Goal: Task Accomplishment & Management: Use online tool/utility

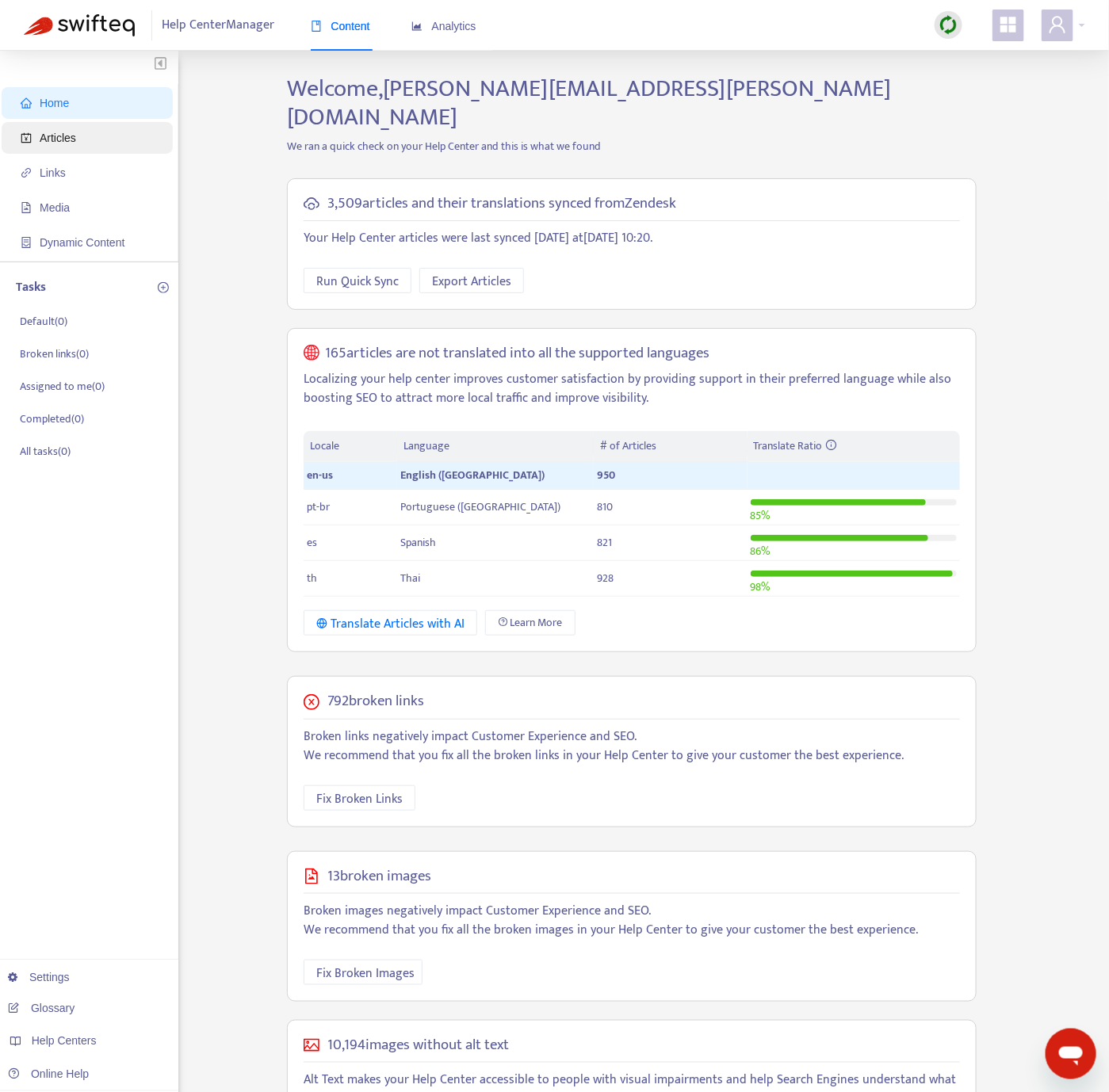
click at [153, 150] on span "Articles" at bounding box center [90, 138] width 139 height 32
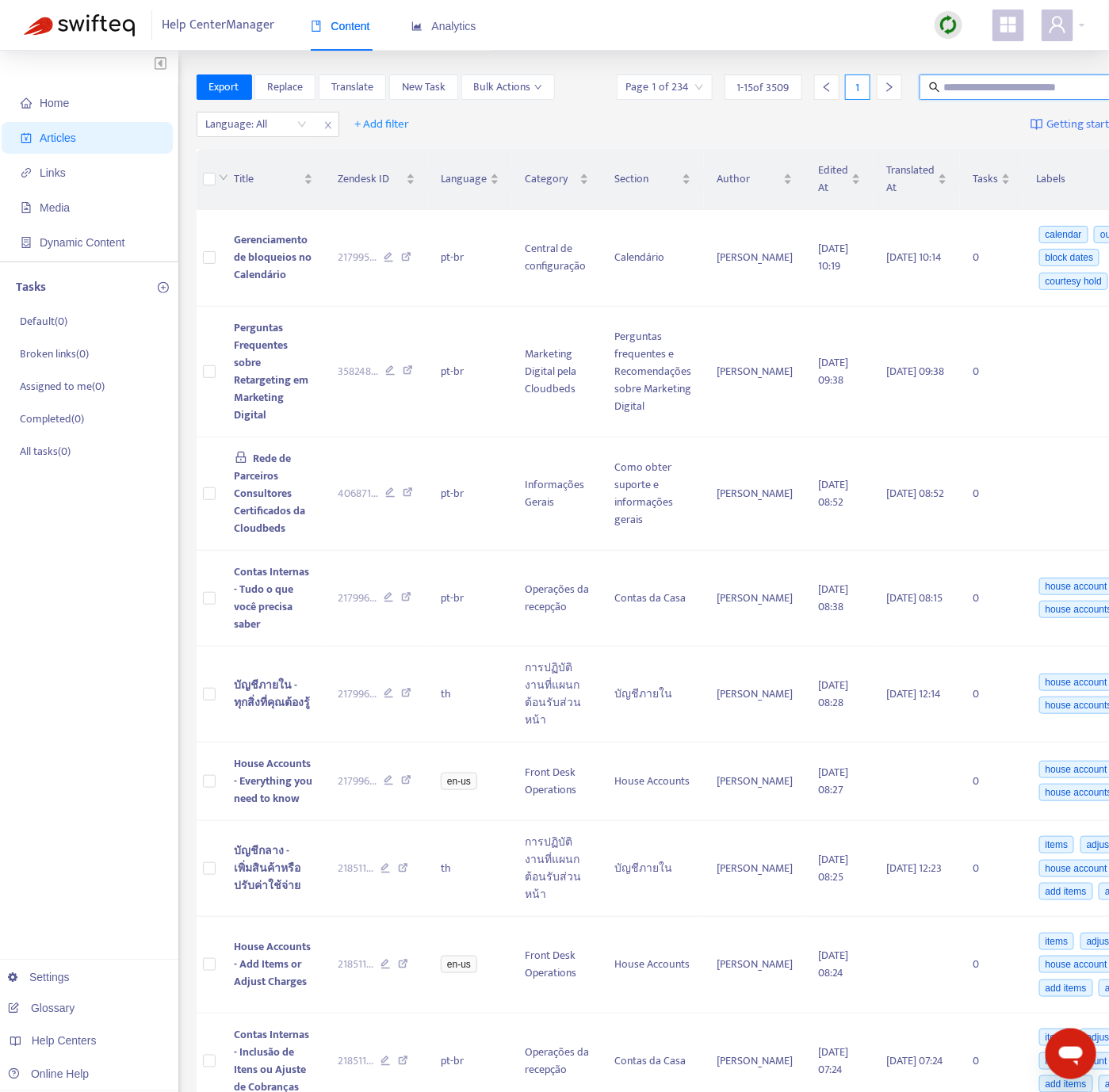
click at [1007, 85] on input "text" at bounding box center [1019, 88] width 152 height 18
paste input "**********"
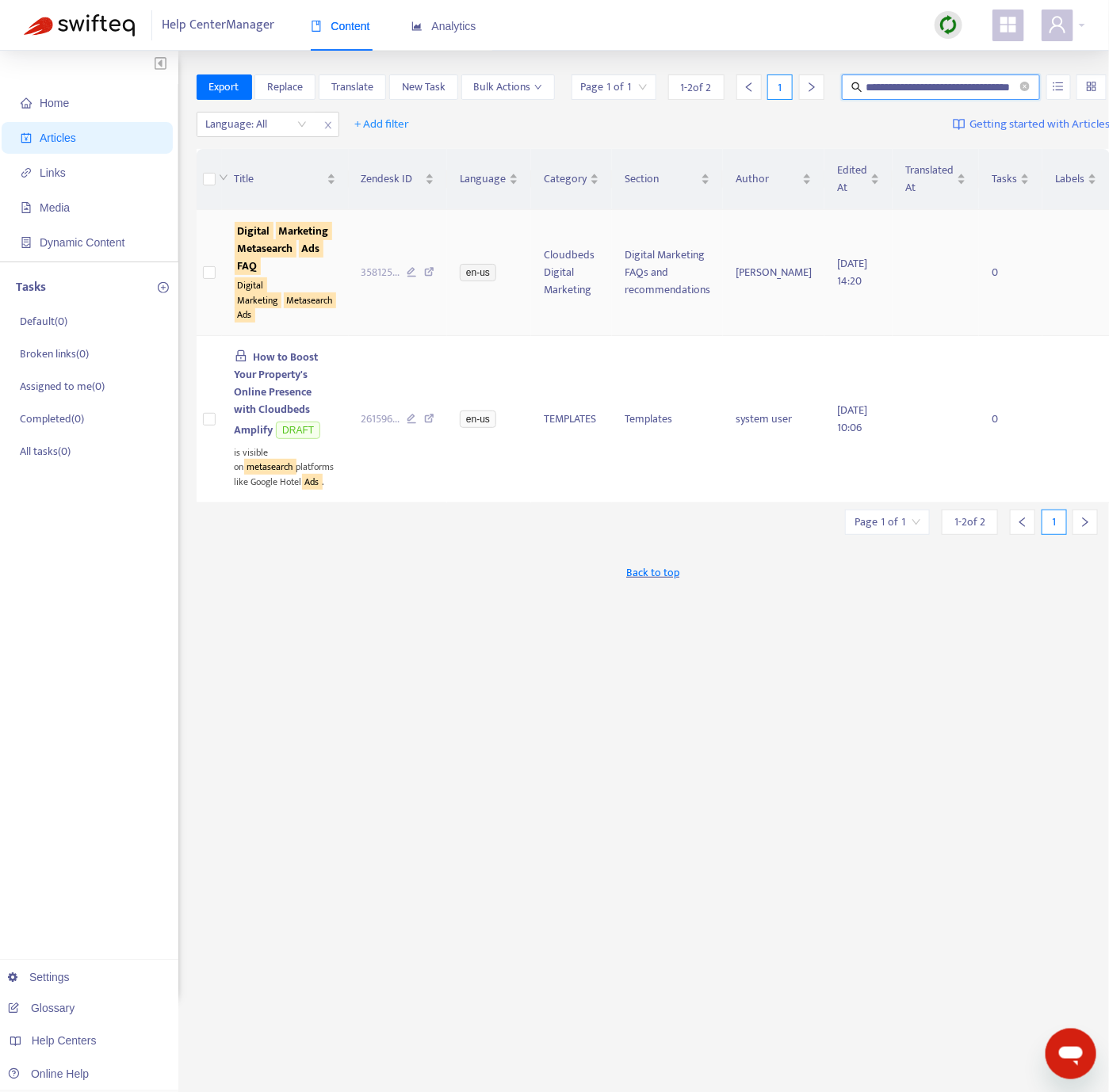
click at [327, 306] on div "Digital Marketing Metasearch Ads" at bounding box center [285, 299] width 102 height 47
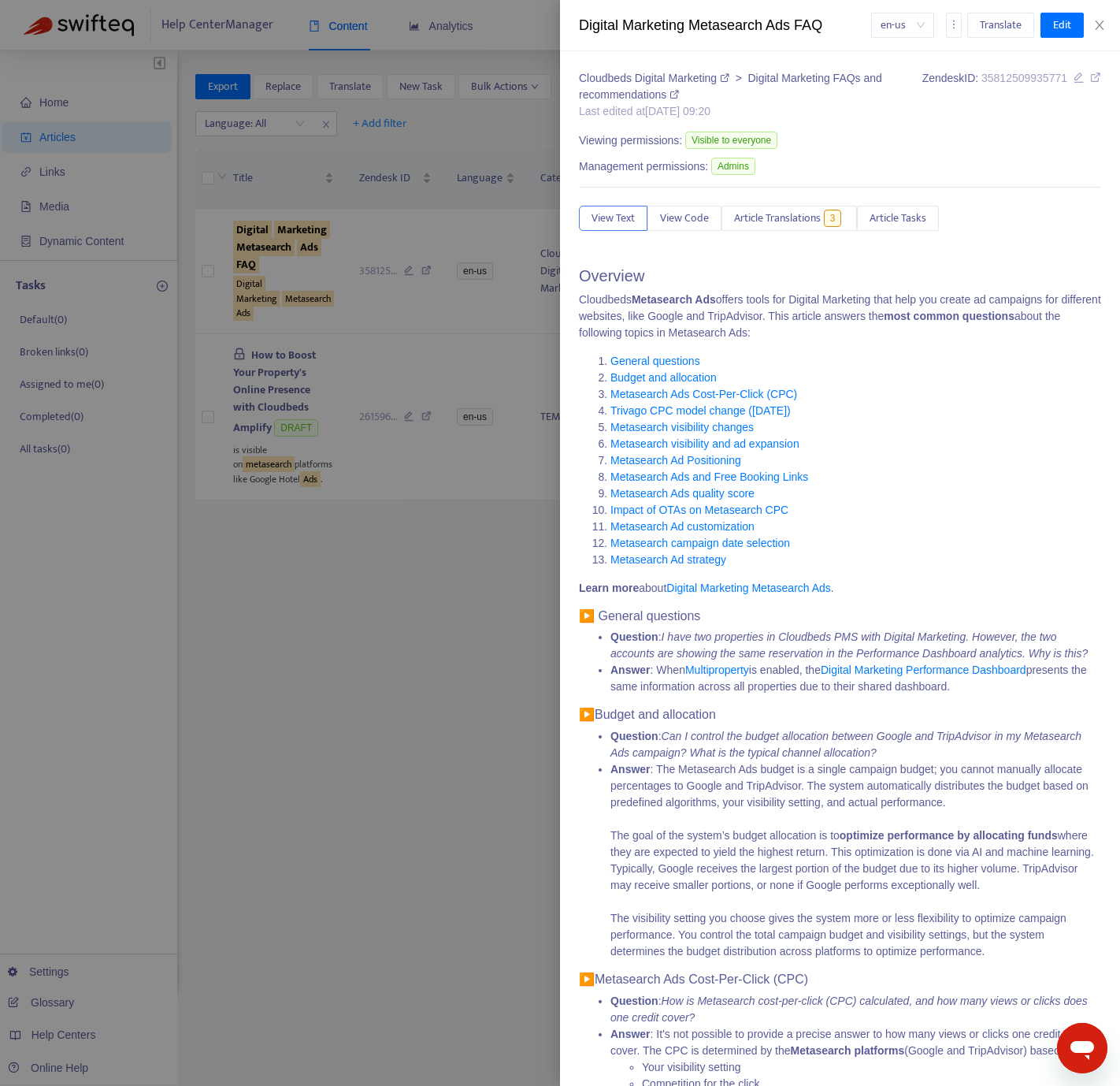
click at [364, 302] on div at bounding box center [560, 543] width 1120 height 1086
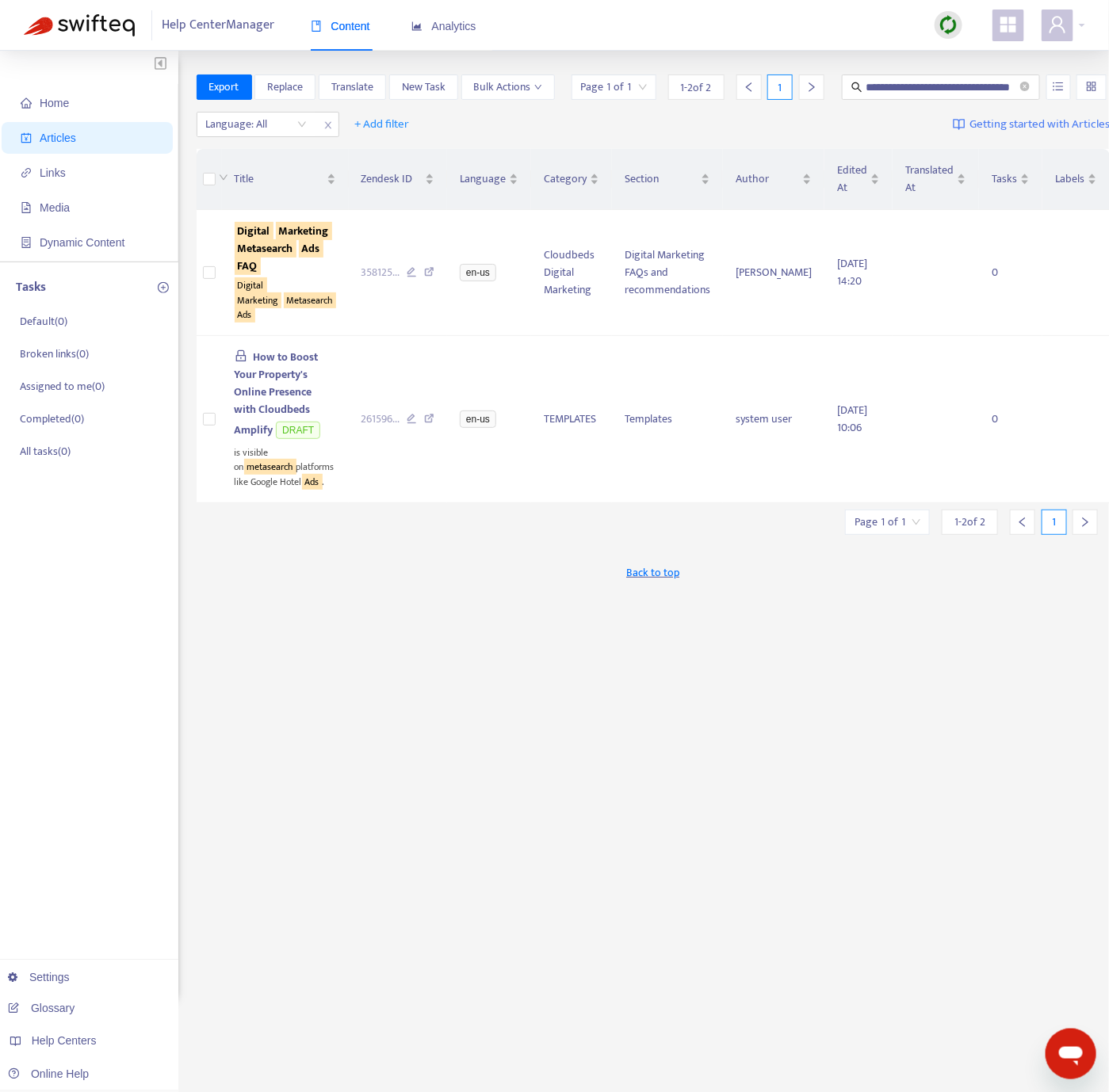
scroll to position [0, 45]
drag, startPoint x: 955, startPoint y: 82, endPoint x: 1043, endPoint y: 122, distance: 96.7
click at [1043, 100] on div "**********" at bounding box center [838, 88] width 541 height 26
type input "**********"
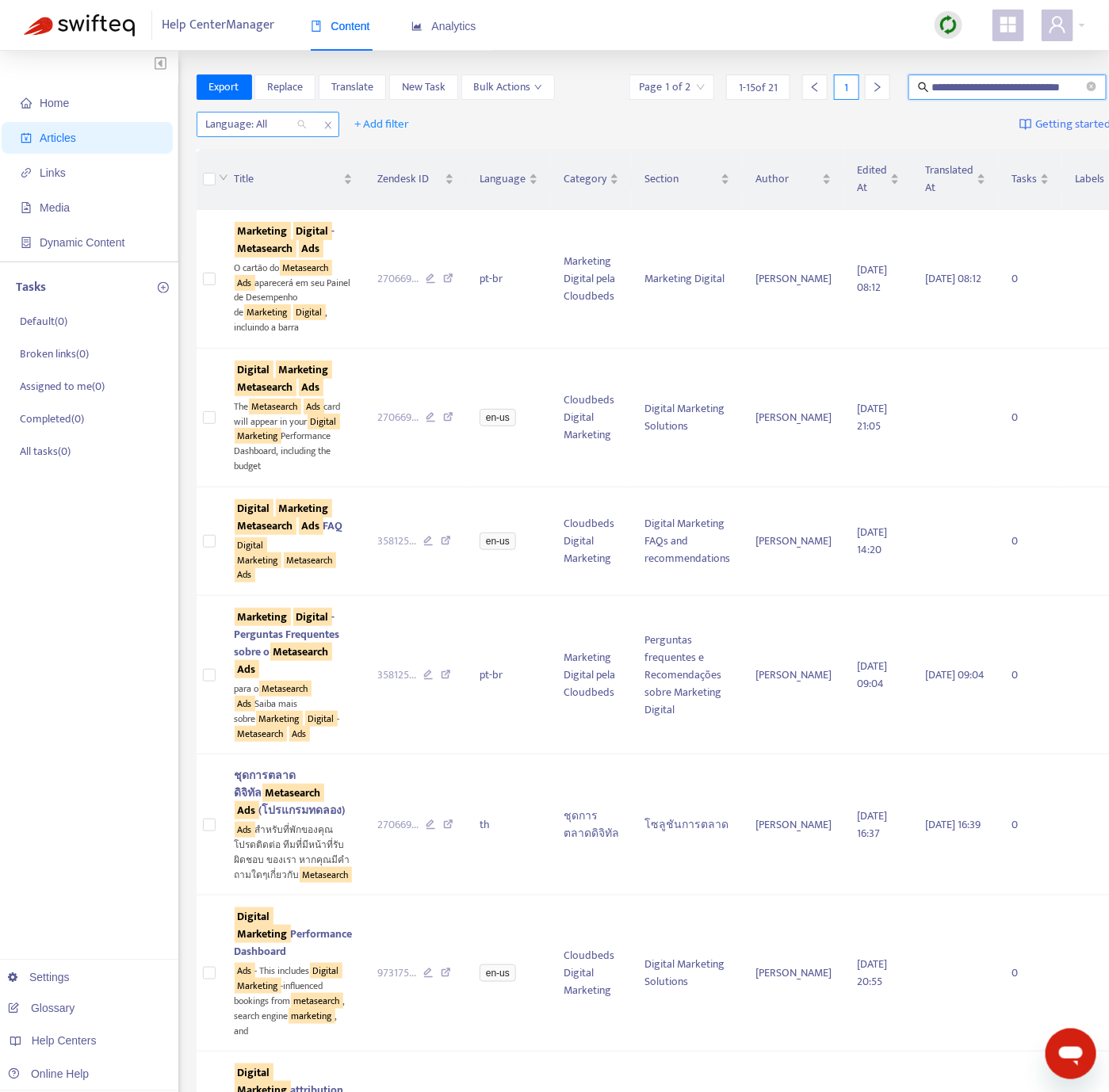
click at [312, 134] on div "Language: All" at bounding box center [256, 124] width 118 height 24
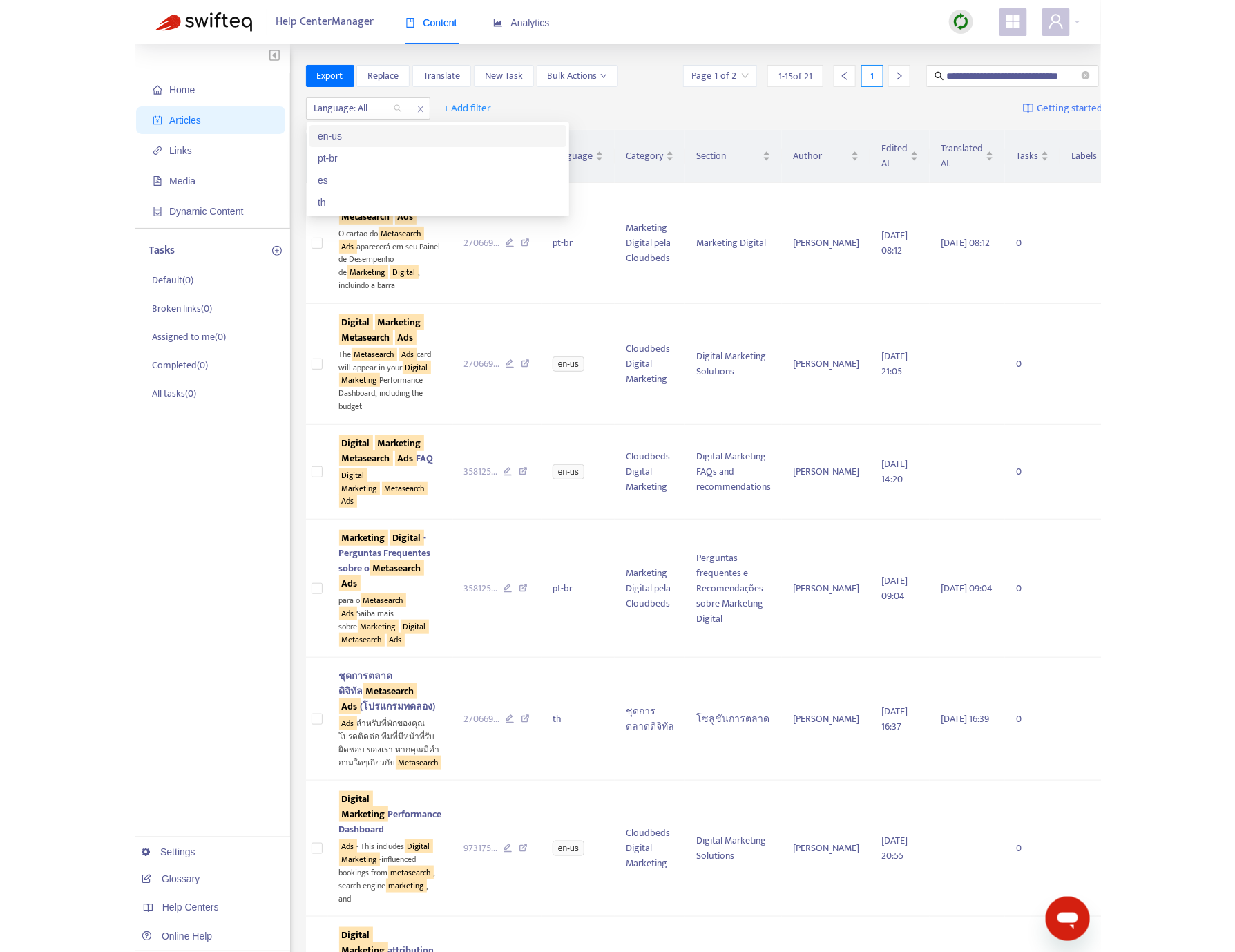
scroll to position [0, 0]
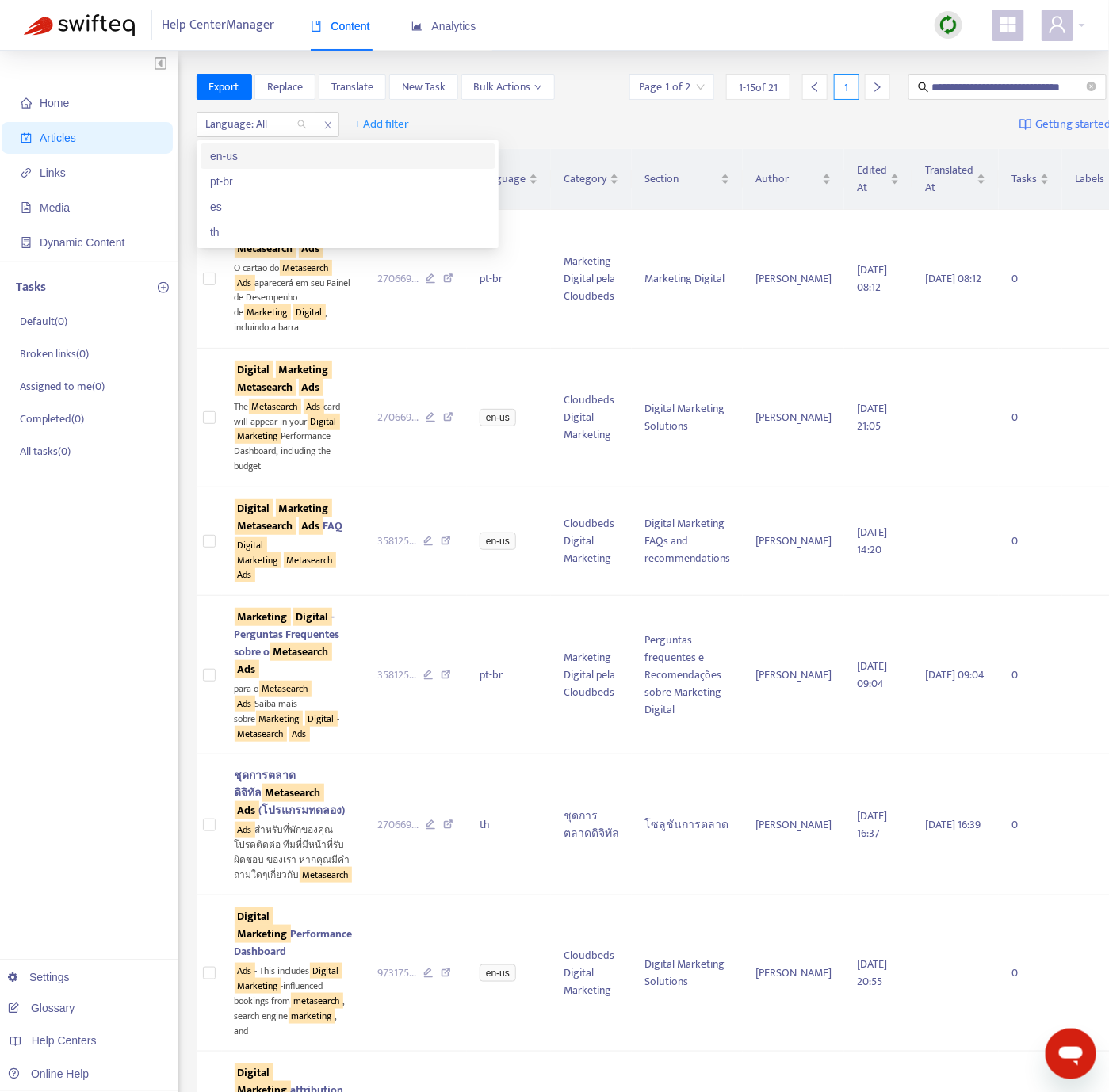
click at [305, 151] on div "en-us" at bounding box center [348, 157] width 276 height 18
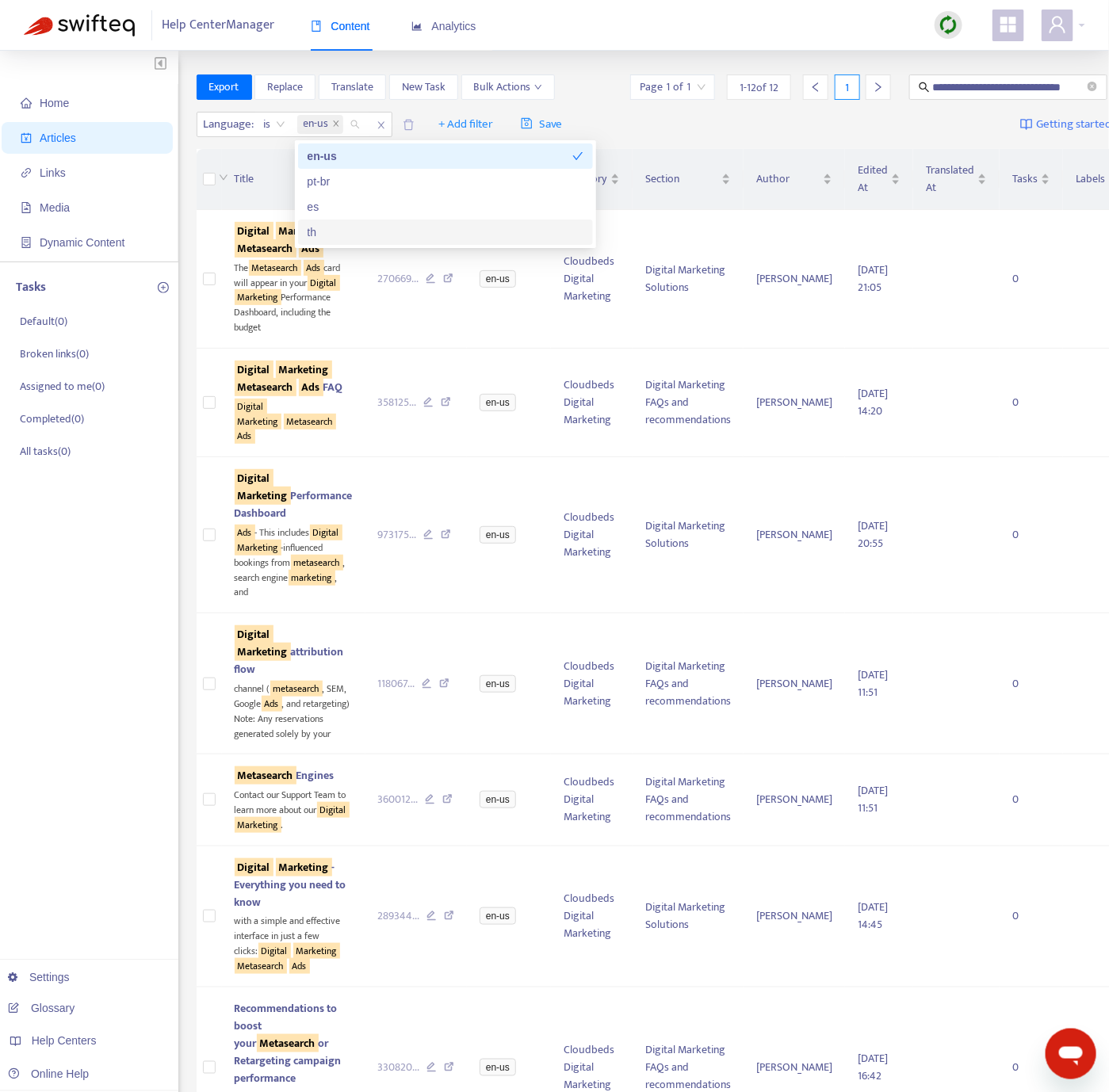
click at [38, 626] on div "Home Articles Links Media Dynamic Content Tasks Default ( 0 ) Broken links ( 0 …" at bounding box center [89, 986] width 178 height 1872
click at [366, 313] on td "270669 ..." at bounding box center [417, 279] width 103 height 139
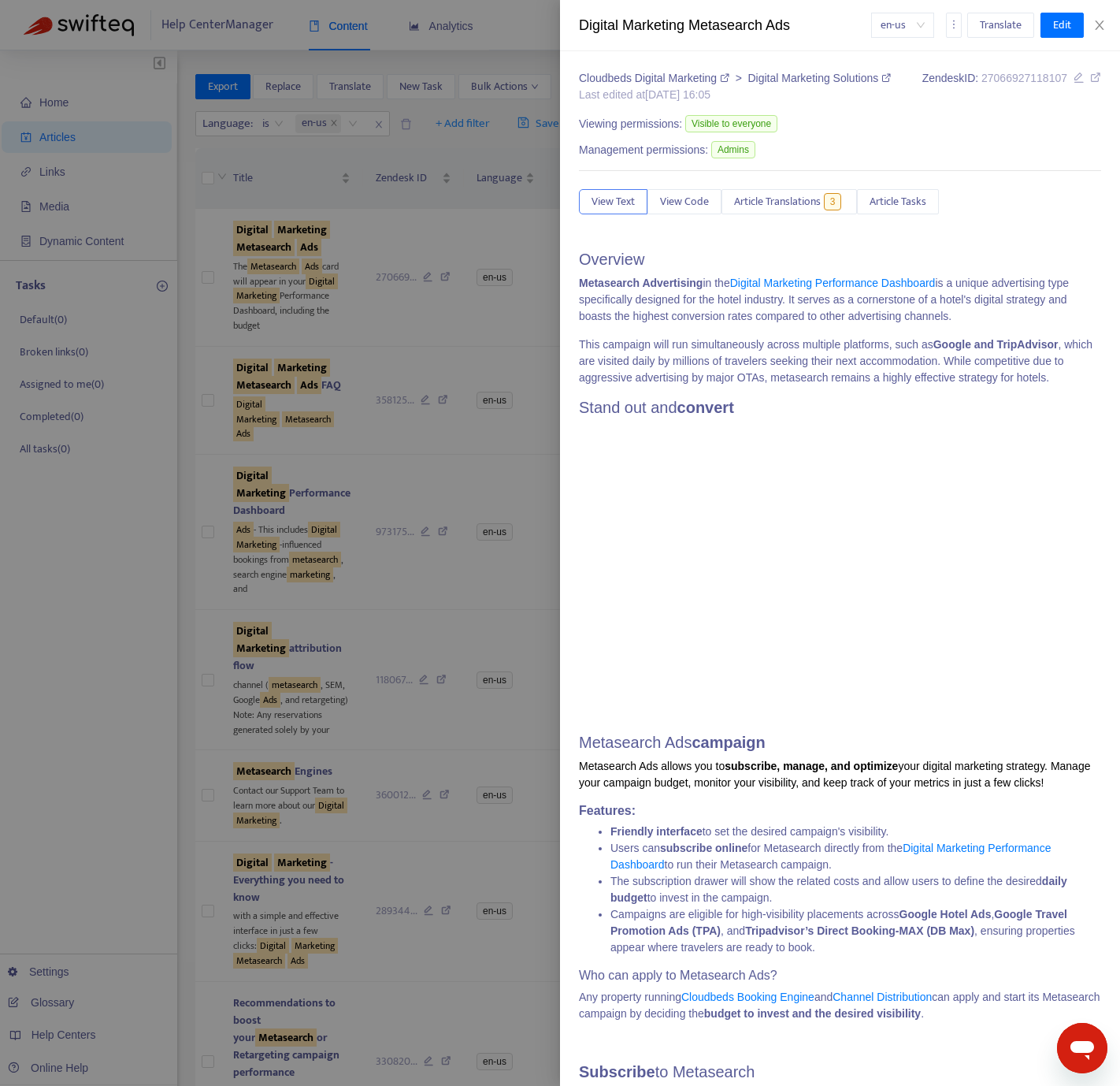
click at [264, 276] on div at bounding box center [560, 543] width 1120 height 1086
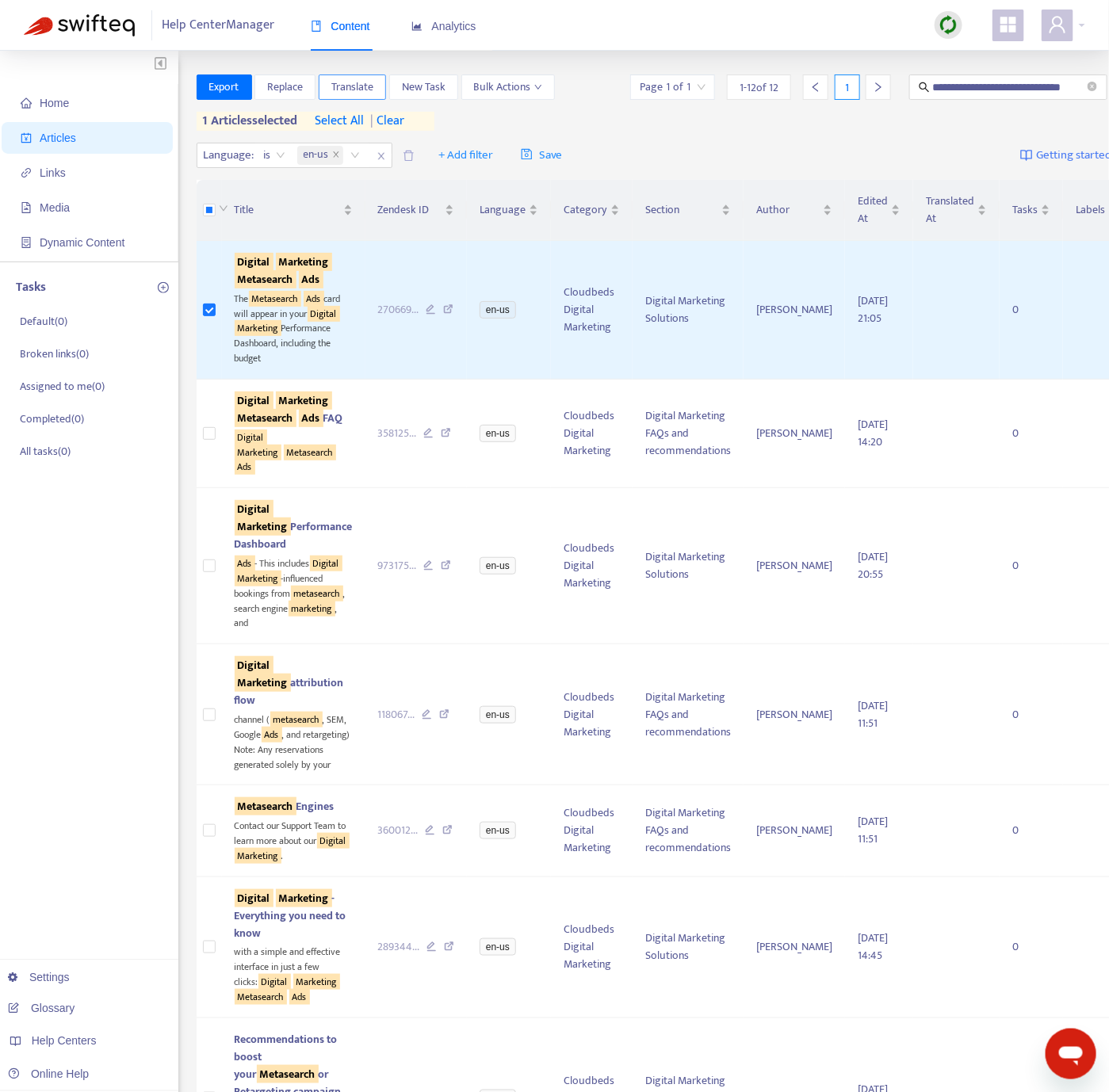
click at [350, 87] on span "Translate" at bounding box center [352, 88] width 42 height 18
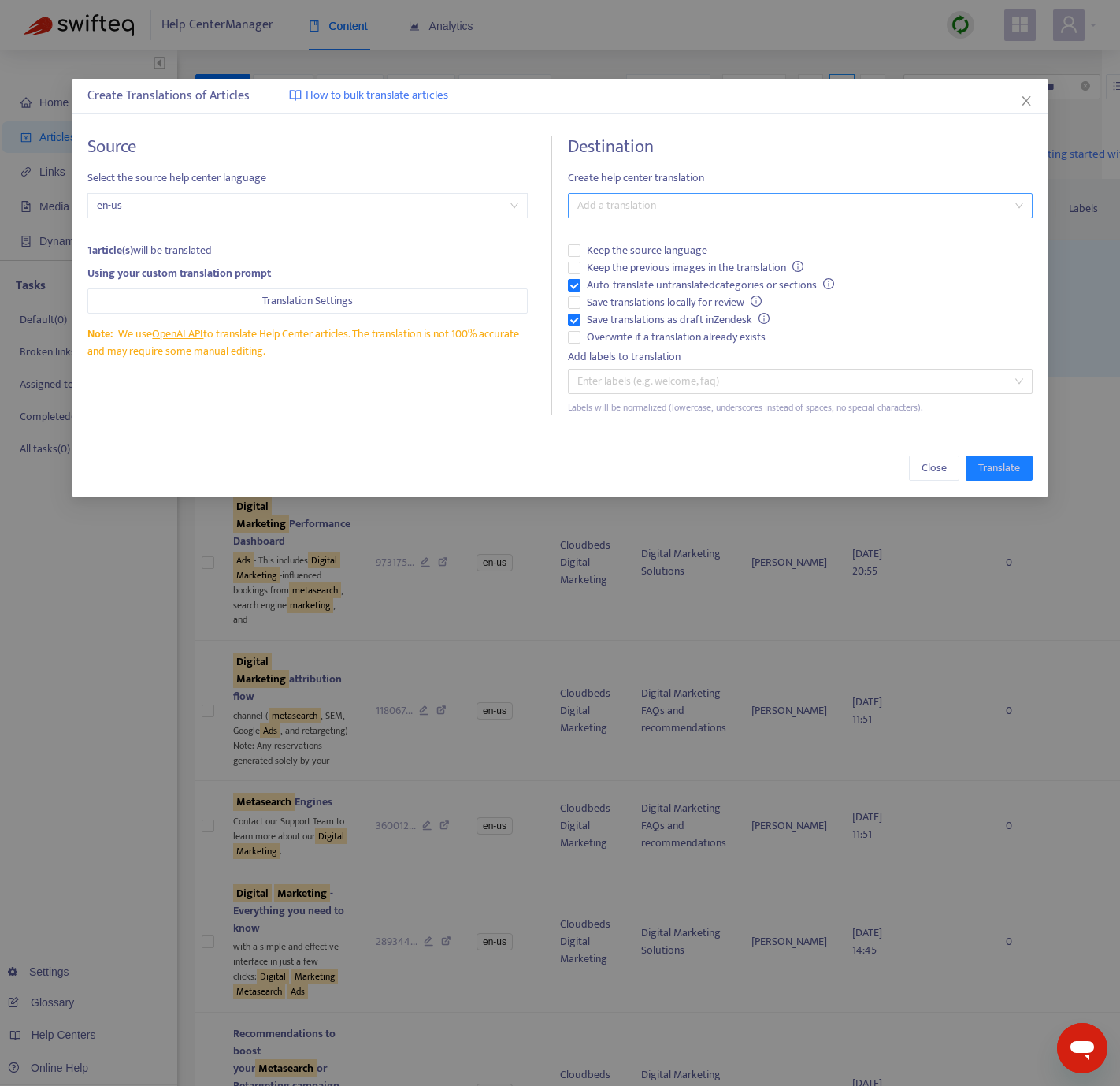
click at [675, 213] on div at bounding box center [793, 205] width 441 height 19
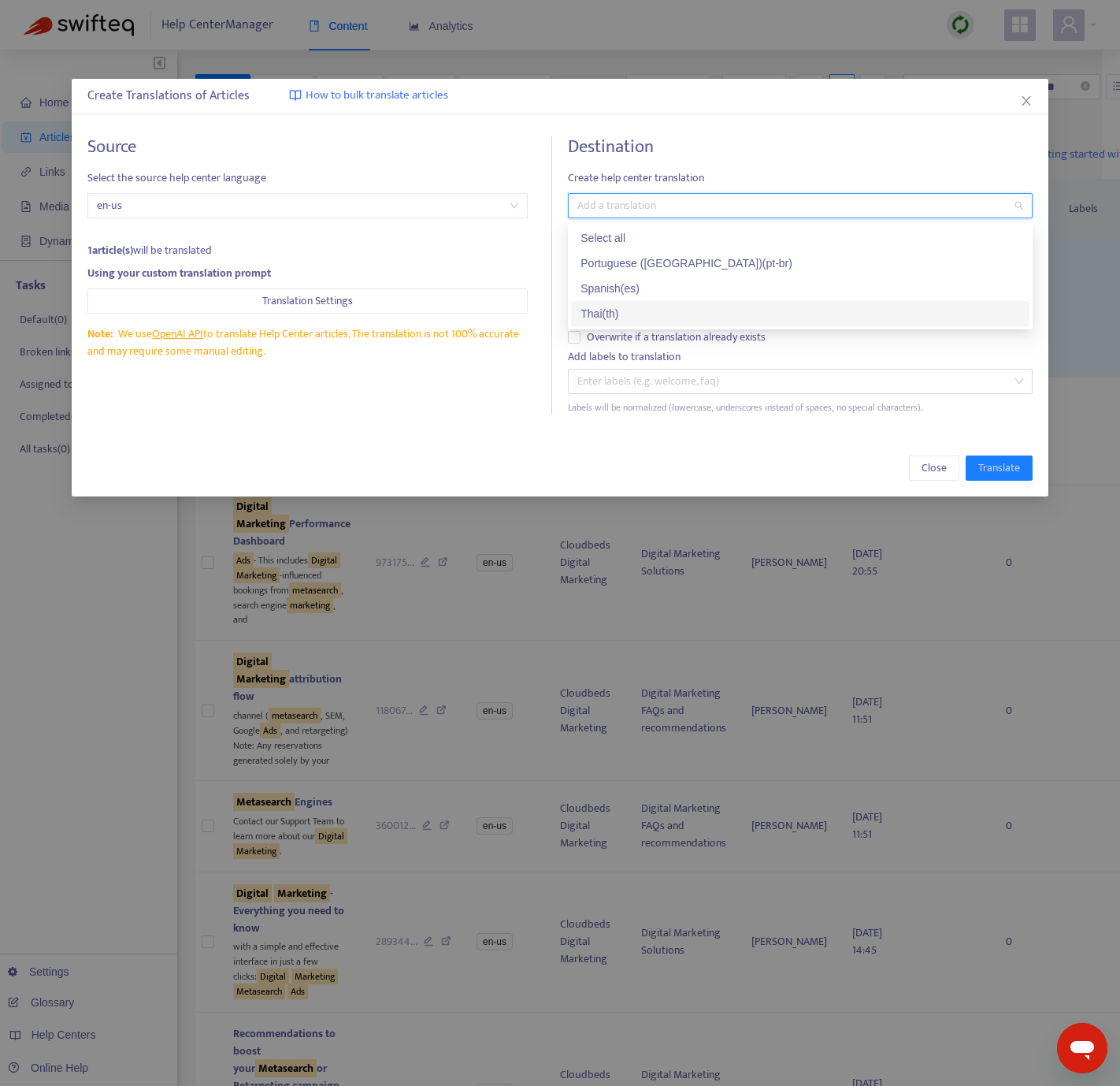
click at [633, 311] on div "Thai ( th )" at bounding box center [800, 314] width 440 height 18
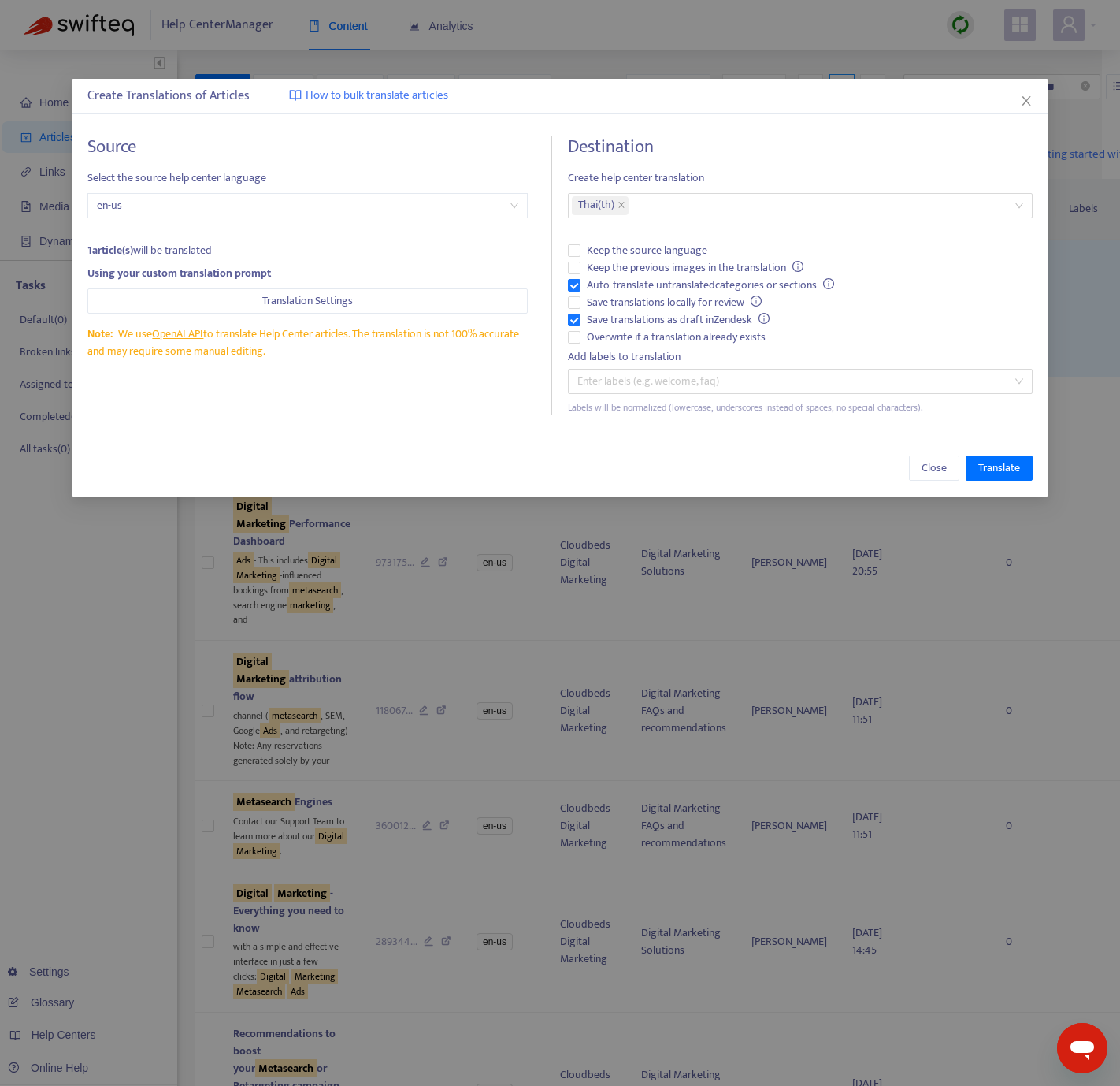
click at [502, 395] on div "Source Select the source help center language en-us 1 article(s) will be transl…" at bounding box center [319, 275] width 464 height 278
click at [580, 323] on span "Save translations as draft in Zendesk" at bounding box center [677, 321] width 195 height 18
click at [998, 463] on span "Translate" at bounding box center [998, 469] width 42 height 18
